Goal: Task Accomplishment & Management: Manage account settings

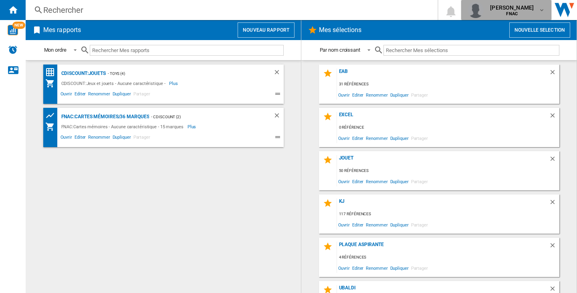
click at [506, 12] on b "FNAC" at bounding box center [512, 13] width 12 height 5
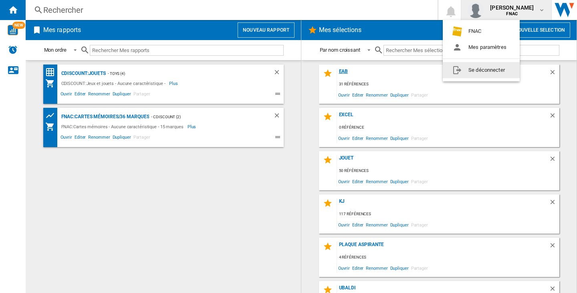
click at [500, 74] on button "Se déconnecter" at bounding box center [481, 70] width 77 height 16
